Goal: Task Accomplishment & Management: Use online tool/utility

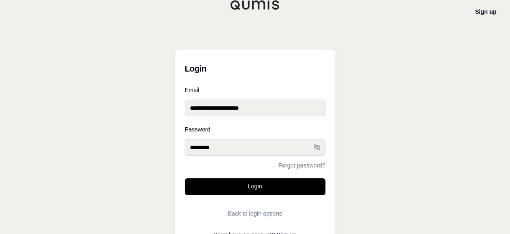
click at [250, 188] on button "Login" at bounding box center [255, 186] width 141 height 17
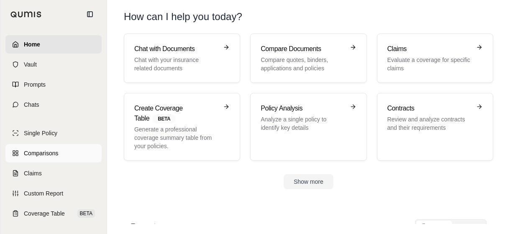
click at [36, 155] on span "Comparisons" at bounding box center [41, 153] width 34 height 8
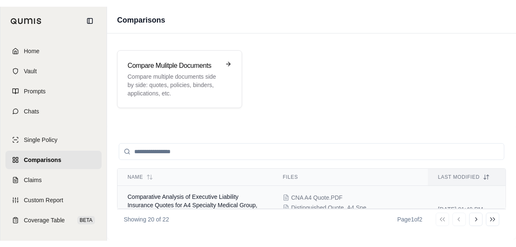
scroll to position [42, 0]
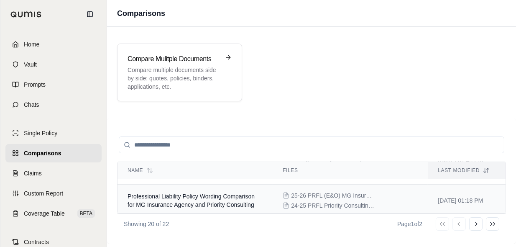
click at [221, 204] on span "Professional Liability Policy Wording Comparison for MG Insurance Agency and Pr…" at bounding box center [191, 200] width 127 height 15
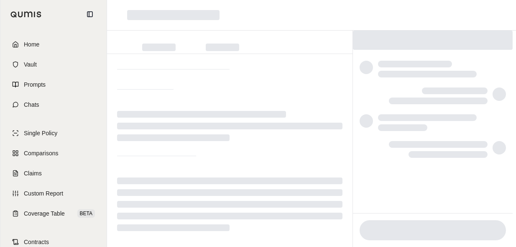
click at [221, 204] on div at bounding box center [230, 204] width 226 height 7
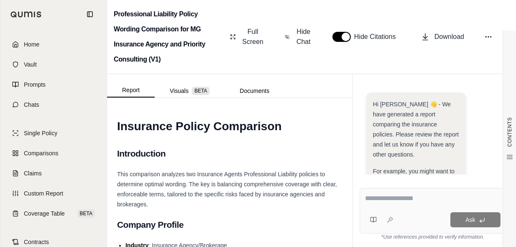
scroll to position [295, 0]
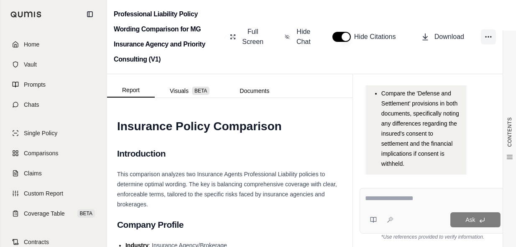
click at [488, 37] on icon at bounding box center [489, 37] width 8 height 8
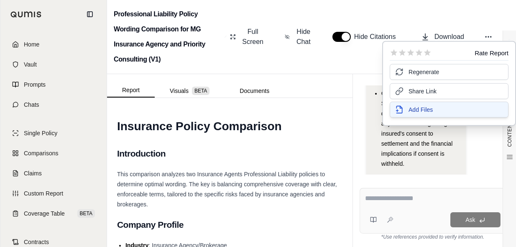
click at [429, 106] on span "Add Files" at bounding box center [421, 109] width 24 height 8
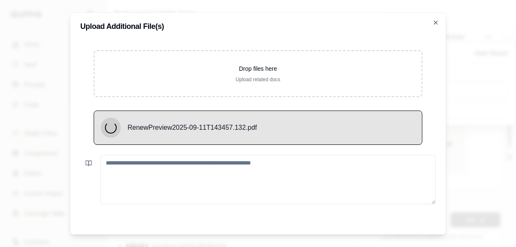
click at [218, 162] on textarea at bounding box center [268, 179] width 336 height 49
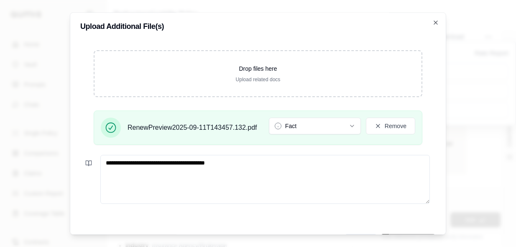
scroll to position [26, 0]
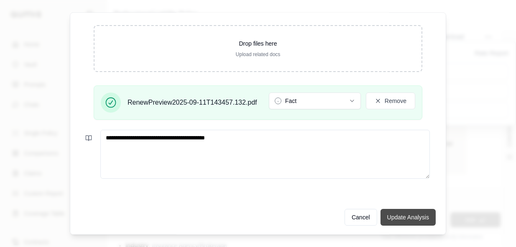
type textarea "**********"
click at [405, 216] on button "Update Analysis" at bounding box center [408, 217] width 55 height 17
